Goal: Information Seeking & Learning: Learn about a topic

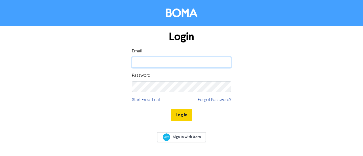
type input "Tanuja@atozfinancesolutions.co.uk"
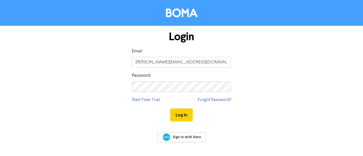
click at [182, 116] on button "Log In" at bounding box center [182, 115] width 22 height 12
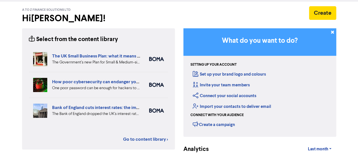
scroll to position [23, 0]
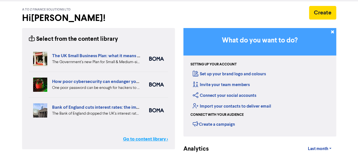
click at [153, 140] on link "Go to content library >" at bounding box center [145, 139] width 45 height 7
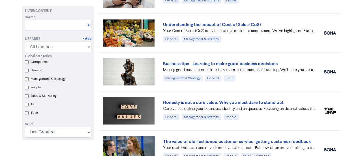
scroll to position [650, 0]
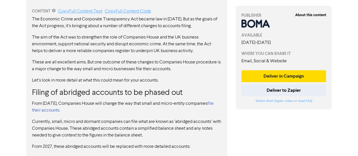
scroll to position [312, 0]
